Goal: Task Accomplishment & Management: Use online tool/utility

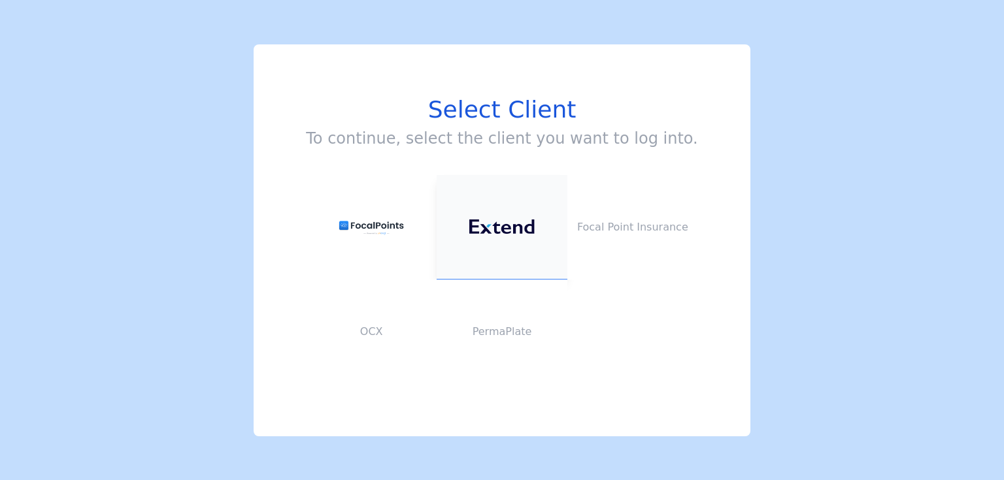
click at [517, 204] on button at bounding box center [501, 227] width 131 height 105
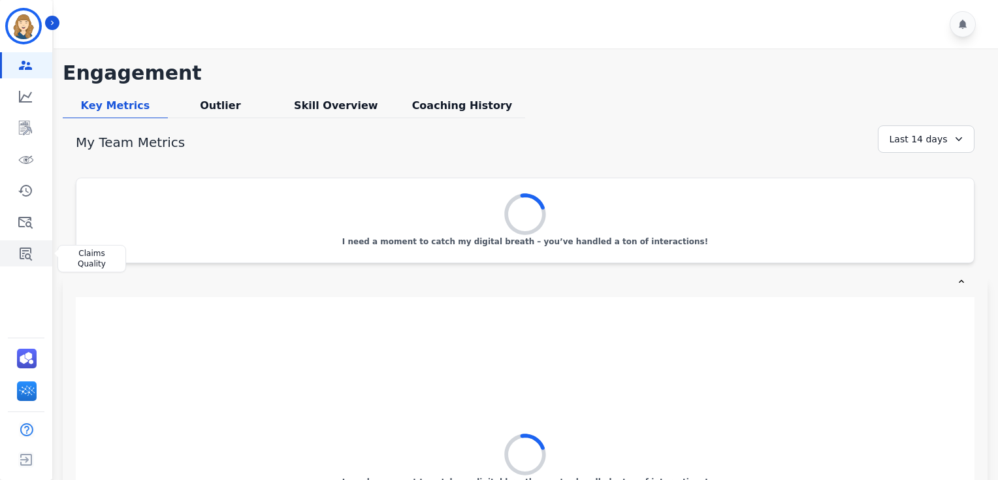
click at [24, 256] on icon "Sidebar" at bounding box center [26, 254] width 16 height 16
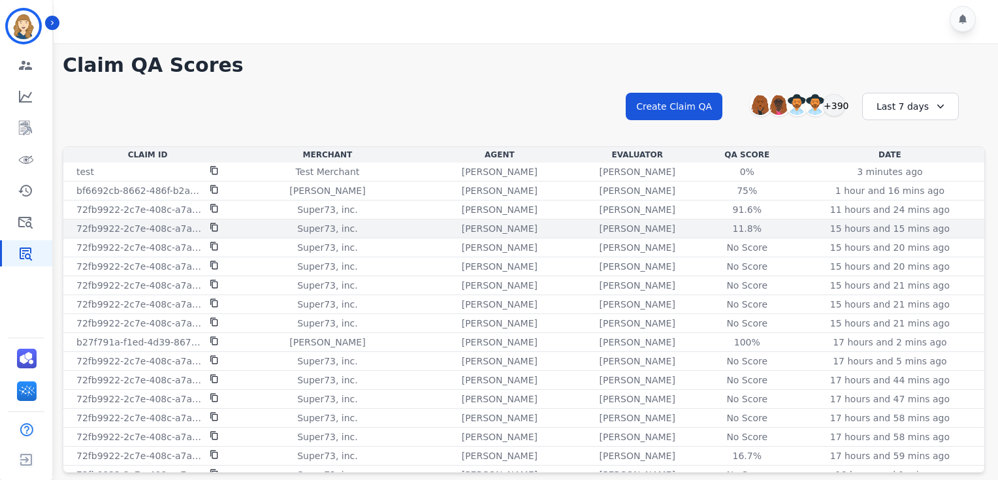
click at [213, 224] on icon at bounding box center [213, 227] width 7 height 8
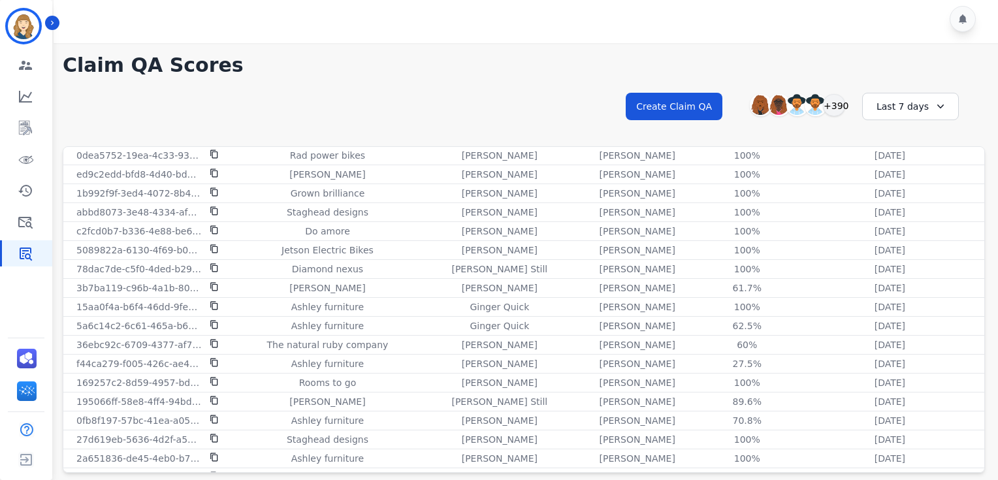
scroll to position [787, 0]
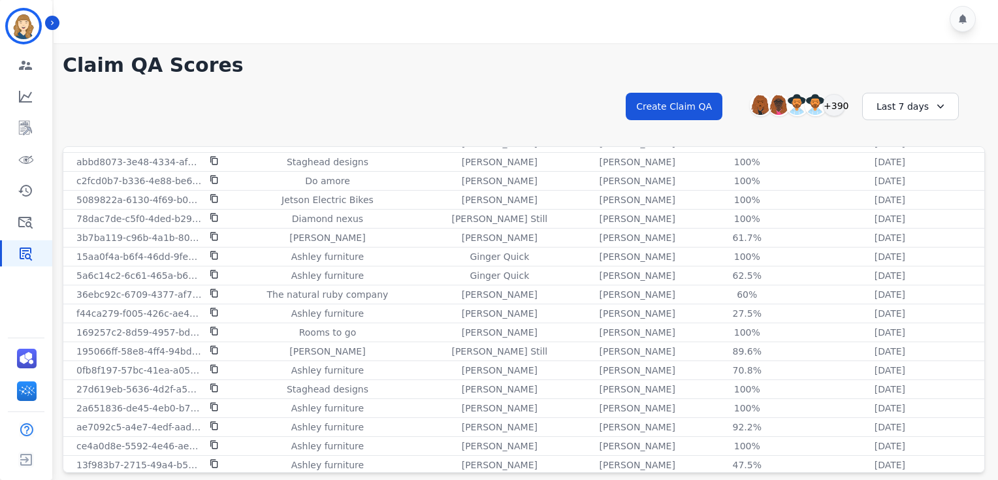
click at [909, 99] on div "Last 7 days" at bounding box center [910, 106] width 97 height 27
click at [917, 242] on li "Last 12 months" at bounding box center [919, 255] width 65 height 26
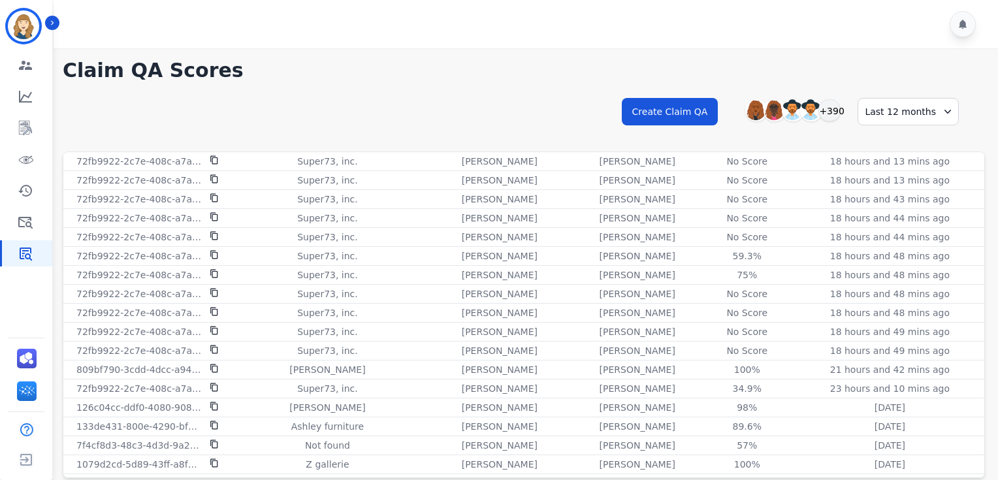
scroll to position [0, 0]
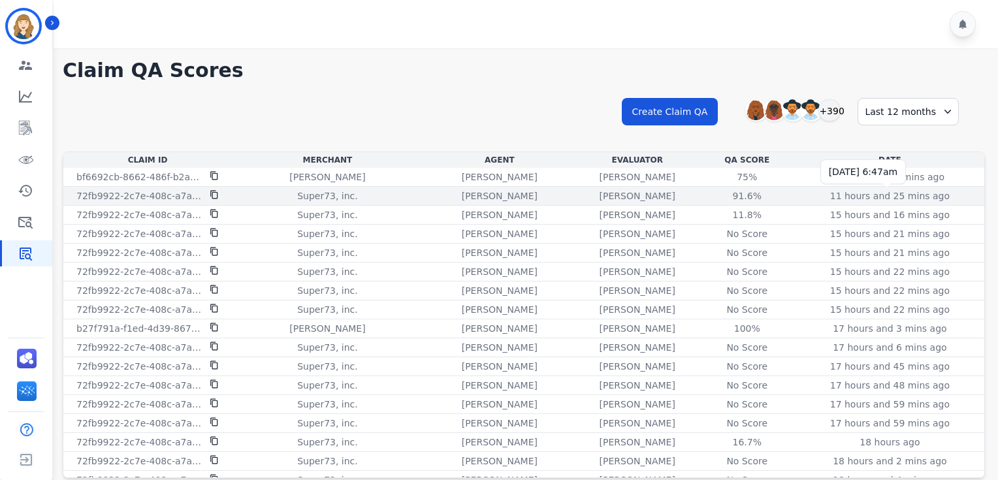
click at [919, 189] on p "11 hours and 25 mins ago" at bounding box center [890, 195] width 120 height 13
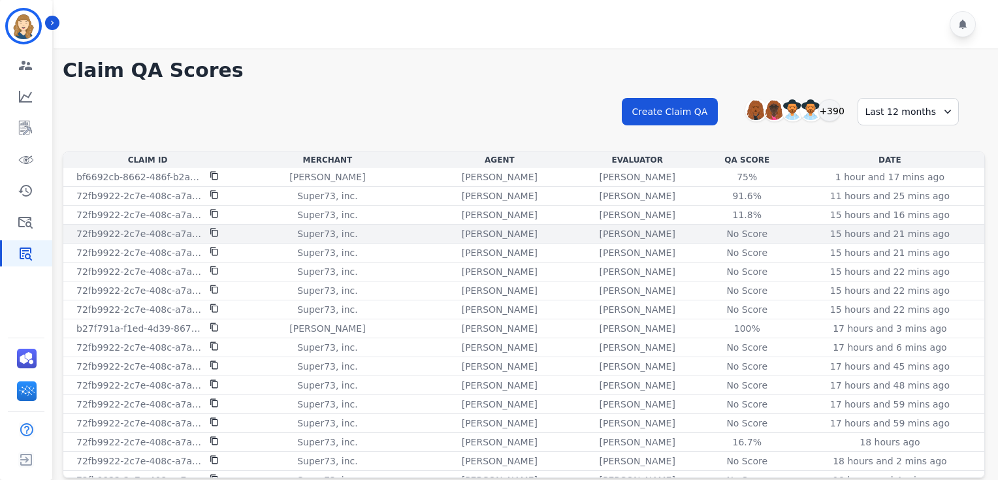
click at [676, 235] on div "[PERSON_NAME]" at bounding box center [638, 233] width 118 height 13
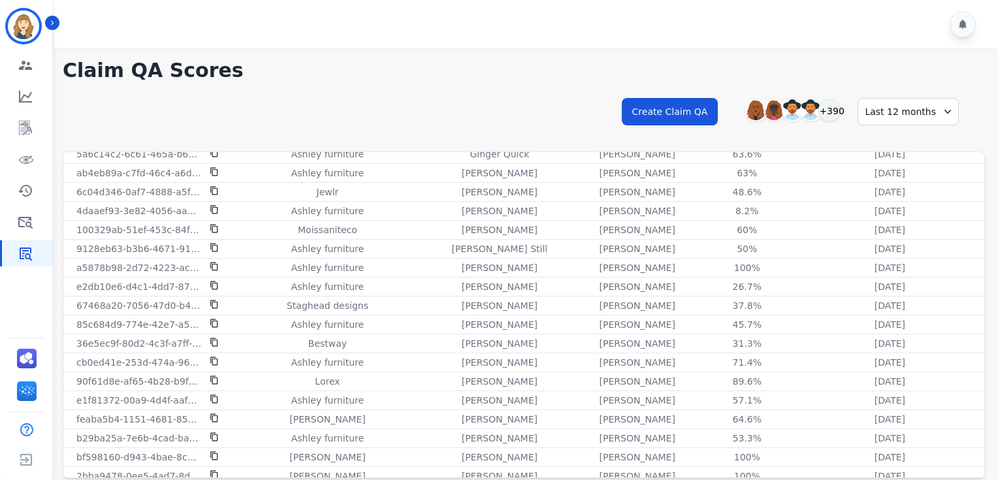
scroll to position [43, 0]
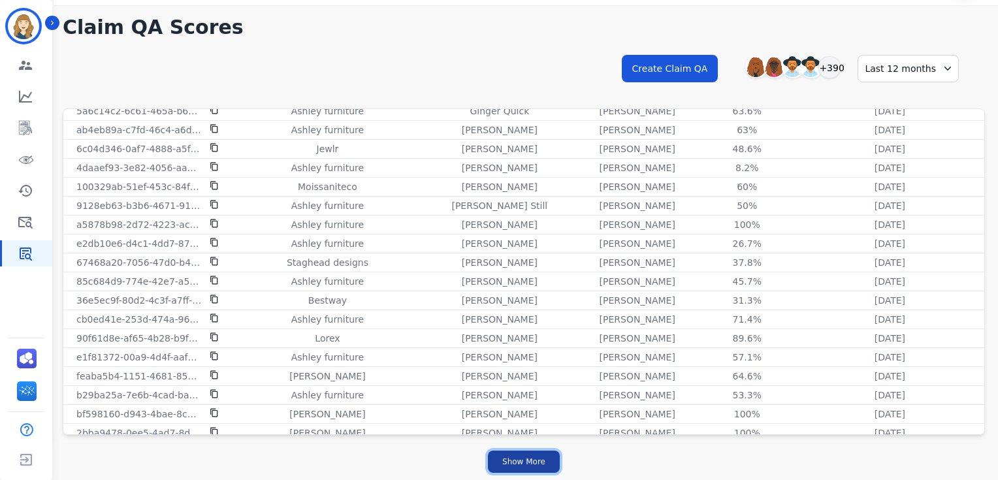
click at [539, 463] on button "Show More" at bounding box center [524, 462] width 72 height 22
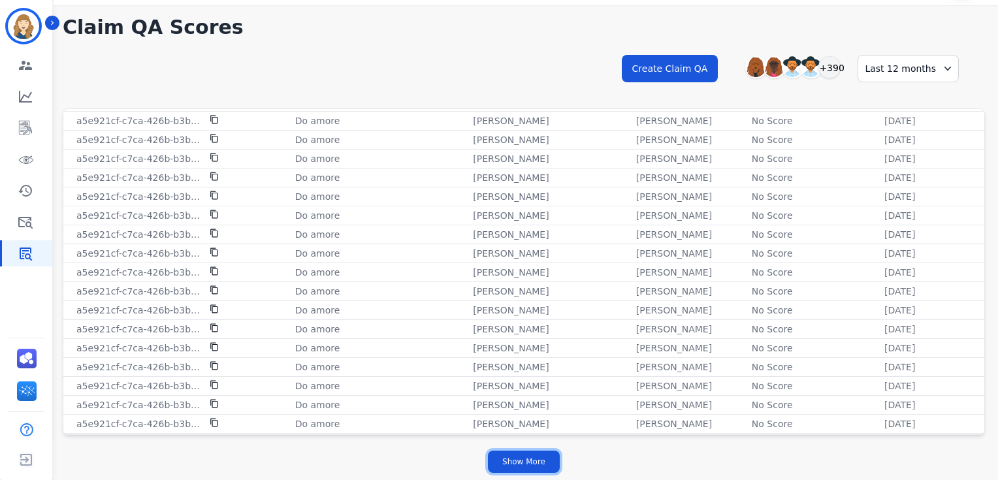
scroll to position [3458, 0]
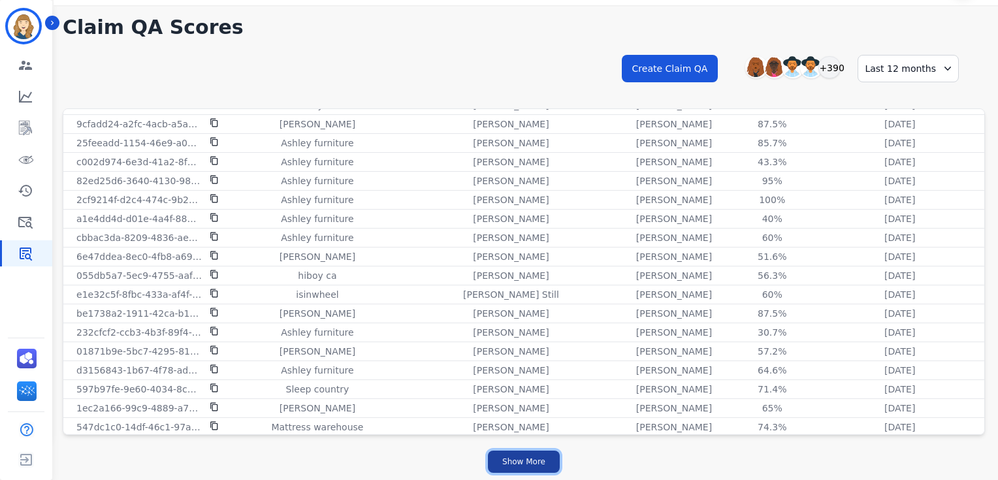
click at [519, 458] on button "Show More" at bounding box center [524, 462] width 72 height 22
click at [522, 461] on button "Show More" at bounding box center [524, 462] width 72 height 22
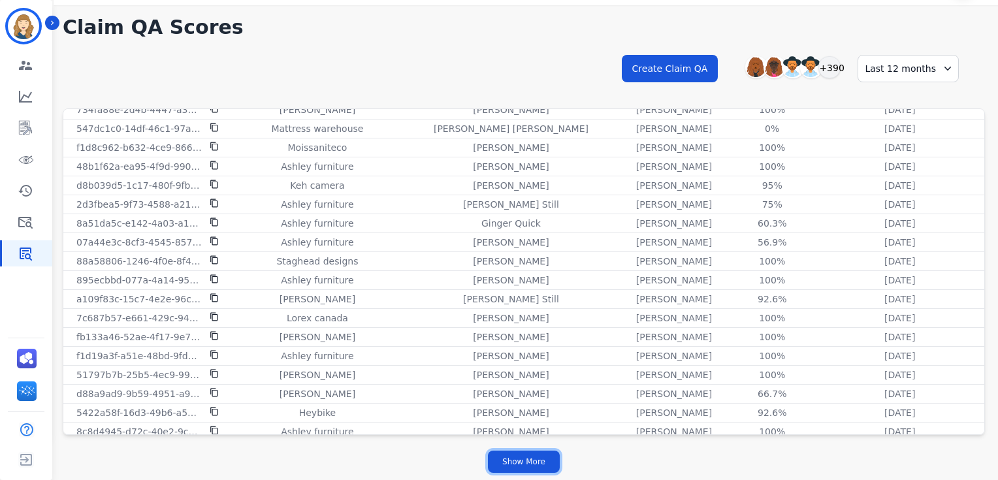
scroll to position [3982, 0]
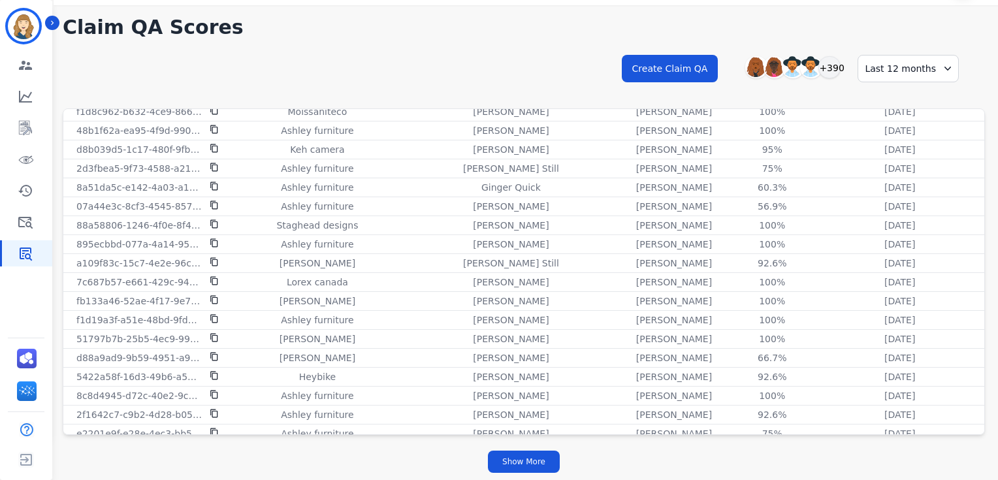
click at [517, 473] on div "Show More" at bounding box center [524, 462] width 923 height 38
click at [526, 466] on button "Show More" at bounding box center [524, 462] width 72 height 22
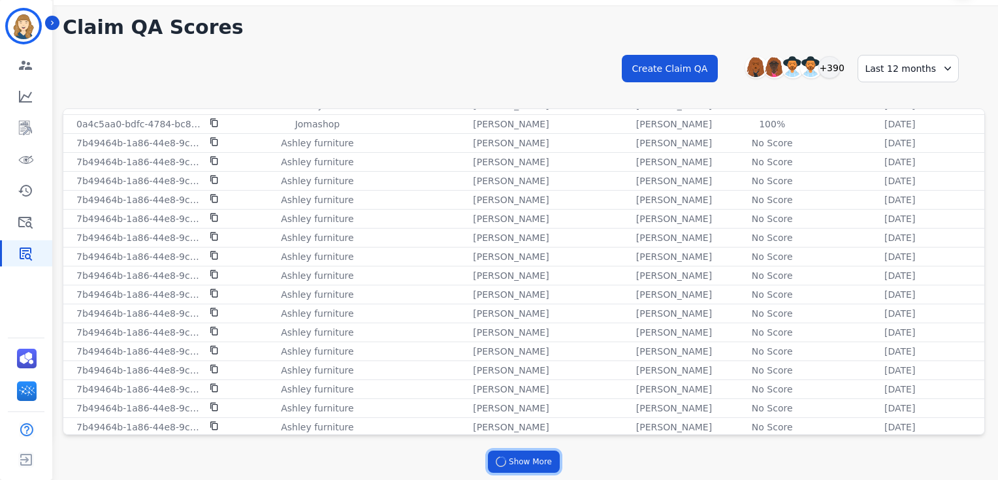
scroll to position [5340, 0]
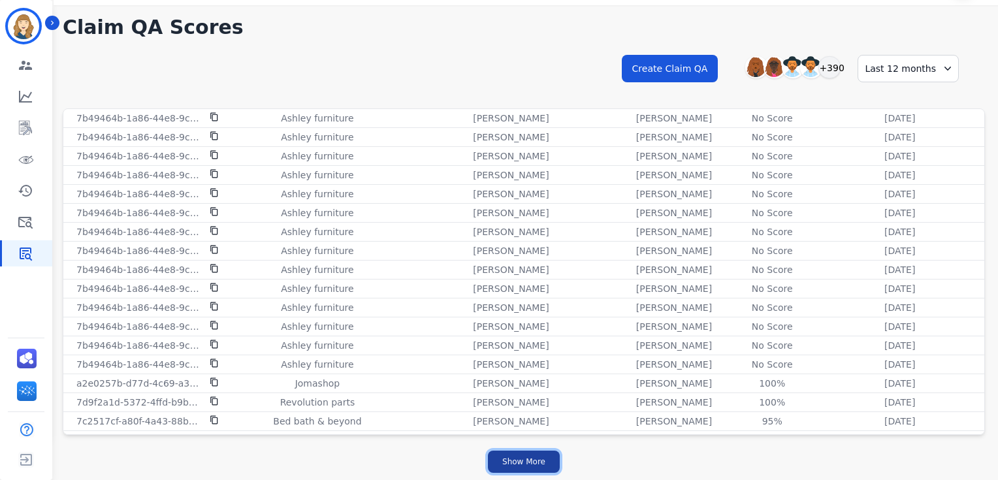
click at [527, 466] on button "Show More" at bounding box center [524, 462] width 72 height 22
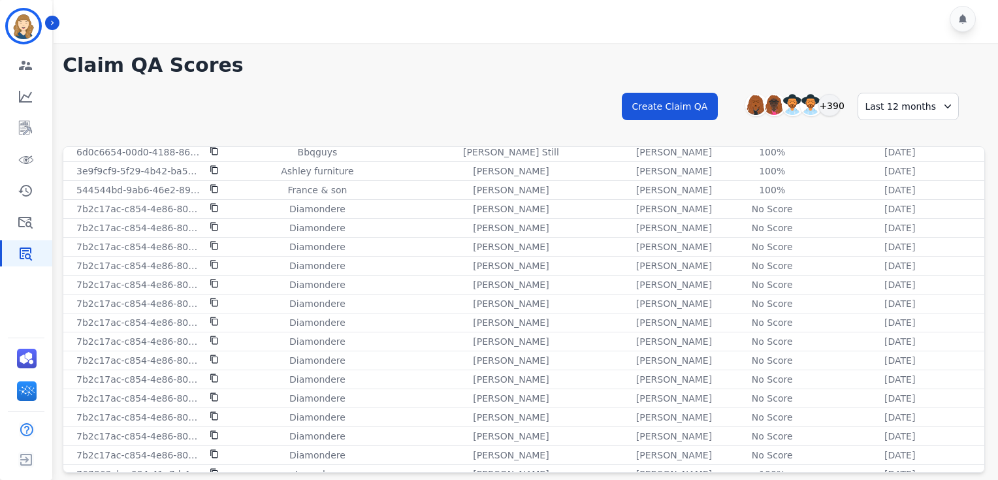
scroll to position [8523, 0]
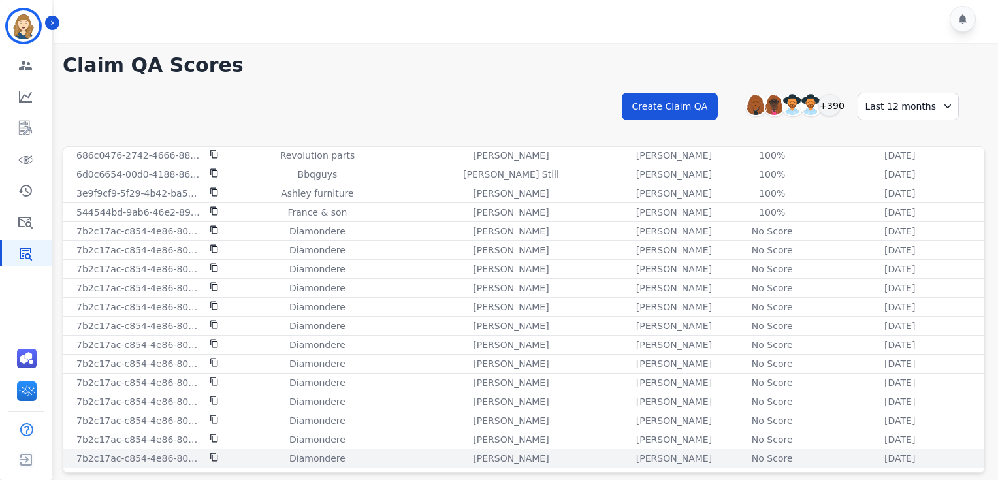
click at [214, 453] on icon at bounding box center [213, 457] width 7 height 8
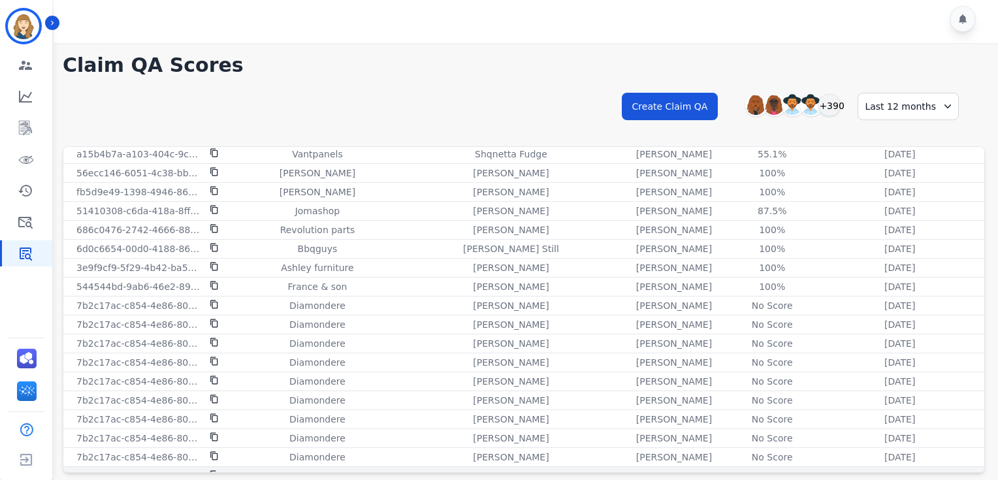
scroll to position [8459, 0]
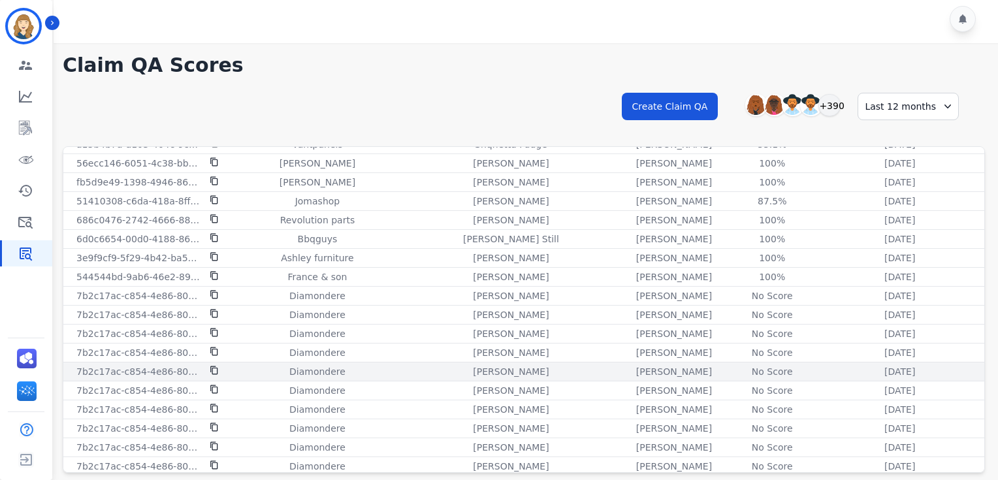
click at [217, 365] on div at bounding box center [214, 371] width 9 height 13
click at [209, 363] on td "7b2c17ac-c854-4e86-80c6-511e49c08188" at bounding box center [147, 372] width 169 height 19
click at [210, 365] on div at bounding box center [214, 371] width 9 height 13
click at [212, 367] on icon at bounding box center [213, 371] width 7 height 8
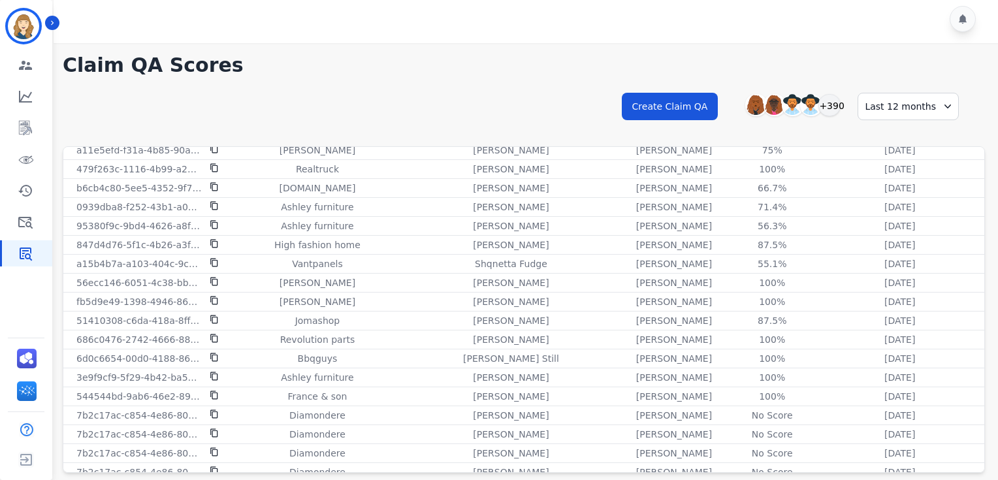
scroll to position [10232, 0]
click at [418, 131] on div "**********" at bounding box center [524, 118] width 923 height 56
click at [666, 50] on div "**********" at bounding box center [524, 262] width 949 height 438
